Goal: Information Seeking & Learning: Learn about a topic

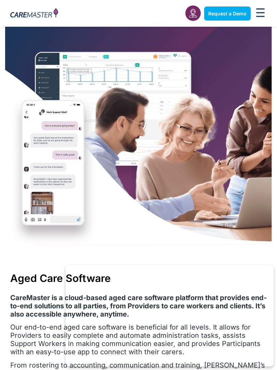
scroll to position [206, 0]
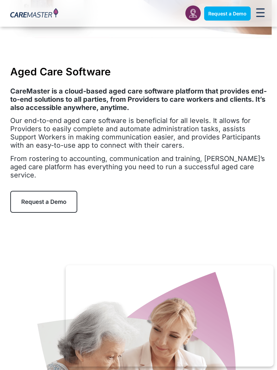
click at [203, 180] on div "Aged Care Software CareMaster is a cloud-based aged care software platform that…" at bounding box center [138, 138] width 277 height 147
click at [108, 154] on span "From rostering to accounting, communication and training, [PERSON_NAME]’s aged …" at bounding box center [137, 166] width 255 height 25
click at [90, 143] on span "Our end-to-end aged care software is beneficial for all levels. It allows for P…" at bounding box center [135, 132] width 251 height 33
click at [76, 81] on div "Aged Care Software CareMaster is a cloud-based aged care software platform that…" at bounding box center [138, 138] width 277 height 147
click at [86, 123] on span "Our end-to-end aged care software is beneficial for all levels. It allows for P…" at bounding box center [135, 132] width 251 height 33
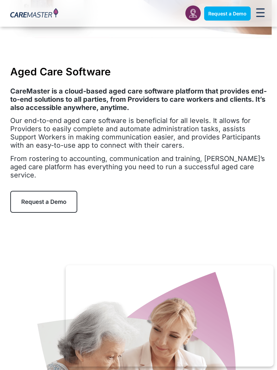
click at [128, 182] on div "Aged Care Software CareMaster is a cloud-based aged care software platform that…" at bounding box center [138, 138] width 277 height 147
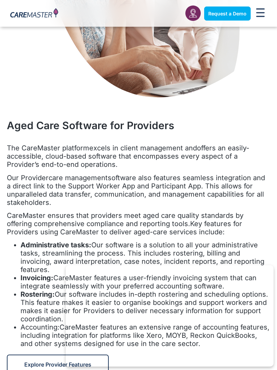
scroll to position [787, 0]
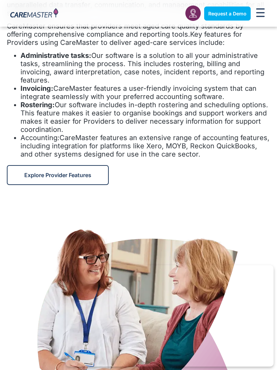
click at [68, 42] on div "The CareMaster platform excels in client management and offers an easily-access…" at bounding box center [139, 56] width 264 height 204
click at [113, 101] on span "Our software includes in-depth rostering and scheduling options. This feature m…" at bounding box center [145, 117] width 248 height 33
click at [218, 84] on span "CareMaster features a user-friendly invoicing system that can integrate seamles…" at bounding box center [139, 92] width 236 height 16
click at [123, 134] on li "Accounting: CareMaster features an extensive range of accounting features, incl…" at bounding box center [146, 145] width 250 height 25
click at [121, 133] on li "Accounting: CareMaster features an extensive range of accounting features, incl…" at bounding box center [146, 145] width 250 height 25
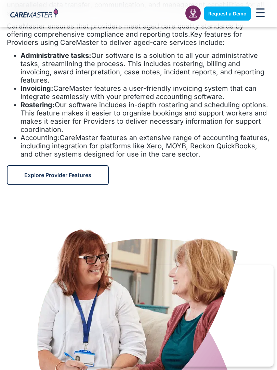
click at [111, 84] on span "CareMaster features a user-friendly invoicing system that can integrate seamles…" at bounding box center [139, 92] width 236 height 16
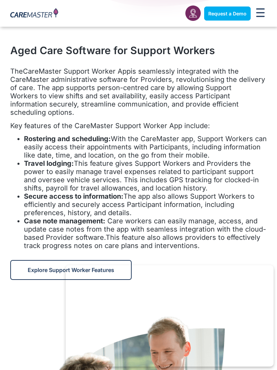
scroll to position [1604, 0]
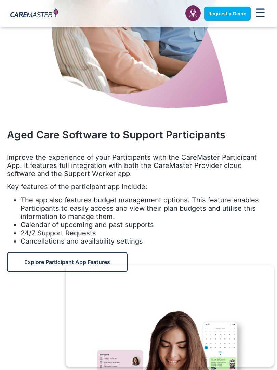
click at [128, 82] on img at bounding box center [139, 11] width 184 height 200
click at [114, 111] on div "Aged Care Software to Support Participants Improve the experience of your Parti…" at bounding box center [139, 191] width 264 height 161
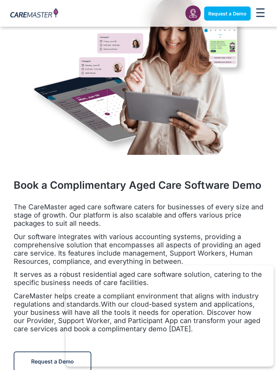
click at [80, 179] on h2 "Book a Complimentary Aged Care Software Demo" at bounding box center [139, 185] width 250 height 12
click at [168, 141] on div at bounding box center [139, 73] width 250 height 197
click at [152, 175] on div "Book a Complimentary Aged Care Software Demo The CareMaster aged care software …" at bounding box center [138, 274] width 257 height 199
click at [116, 179] on h2 "Book a Complimentary Aged Care Software Demo" at bounding box center [139, 185] width 250 height 12
click at [126, 130] on div at bounding box center [139, 73] width 250 height 197
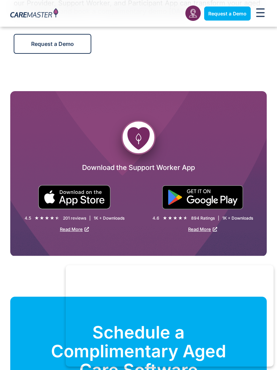
scroll to position [2518, 0]
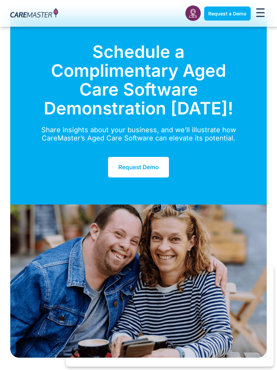
click at [65, 126] on p "Share insights about your business, and we’ll illustrate how CareMaster’s Aged …" at bounding box center [139, 134] width 218 height 16
click at [190, 166] on div "Schedule a Complimentary Aged Care Software Demonstration [DATE]! Share insight…" at bounding box center [138, 110] width 257 height 188
click at [221, 97] on div "Schedule a Complimentary Aged Care Software Demonstration [DATE]!" at bounding box center [139, 83] width 218 height 83
click at [193, 126] on div "Share insights about your business, and we’ll illustrate how CareMaster’s Aged …" at bounding box center [139, 141] width 218 height 30
click at [140, 68] on h2 "Schedule a Complimentary Aged Care Software Demonstration [DATE]!" at bounding box center [139, 79] width 218 height 75
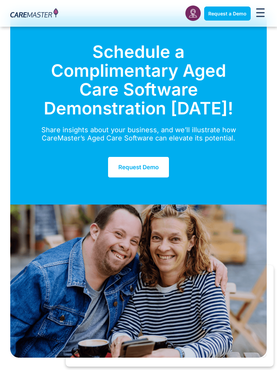
click at [140, 204] on img at bounding box center [138, 280] width 257 height 153
